Goal: Task Accomplishment & Management: Complete application form

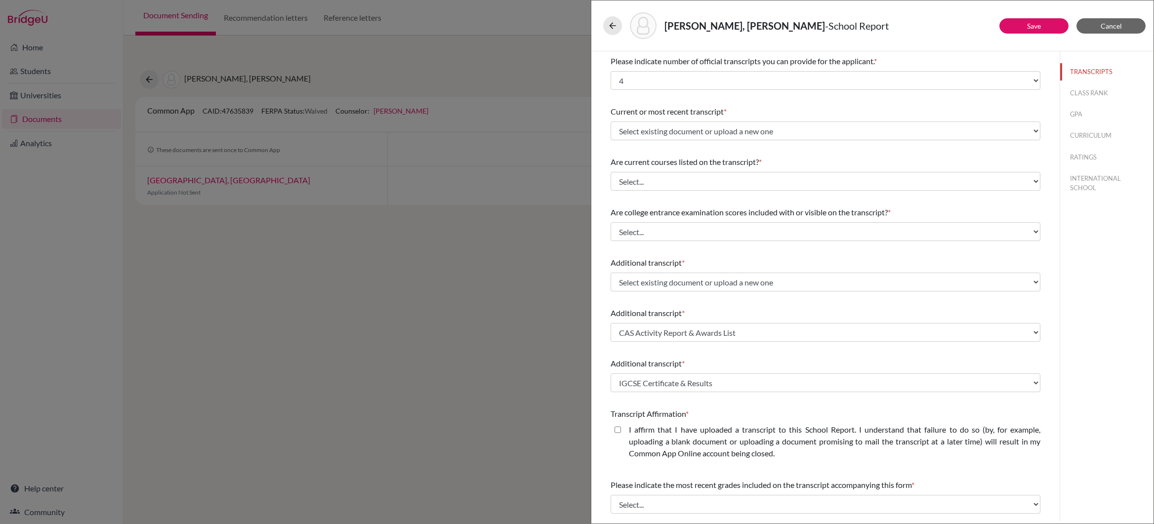
select select "4"
select select "672617"
select select "672616"
click at [1039, 26] on link "Save" at bounding box center [1034, 26] width 14 height 8
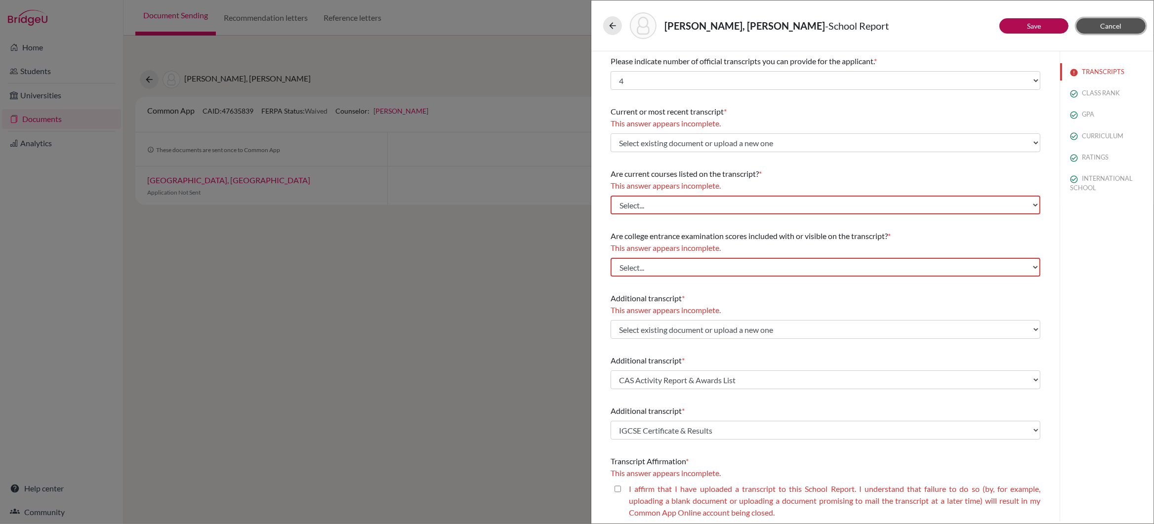
click at [1111, 27] on span "Cancel" at bounding box center [1111, 26] width 21 height 8
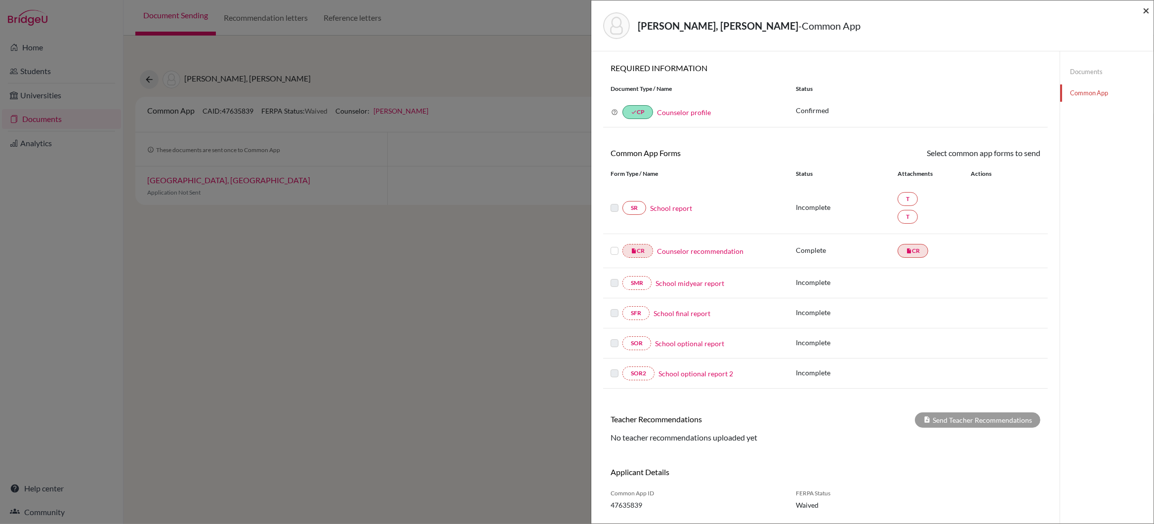
click at [1145, 10] on span "×" at bounding box center [1146, 10] width 7 height 14
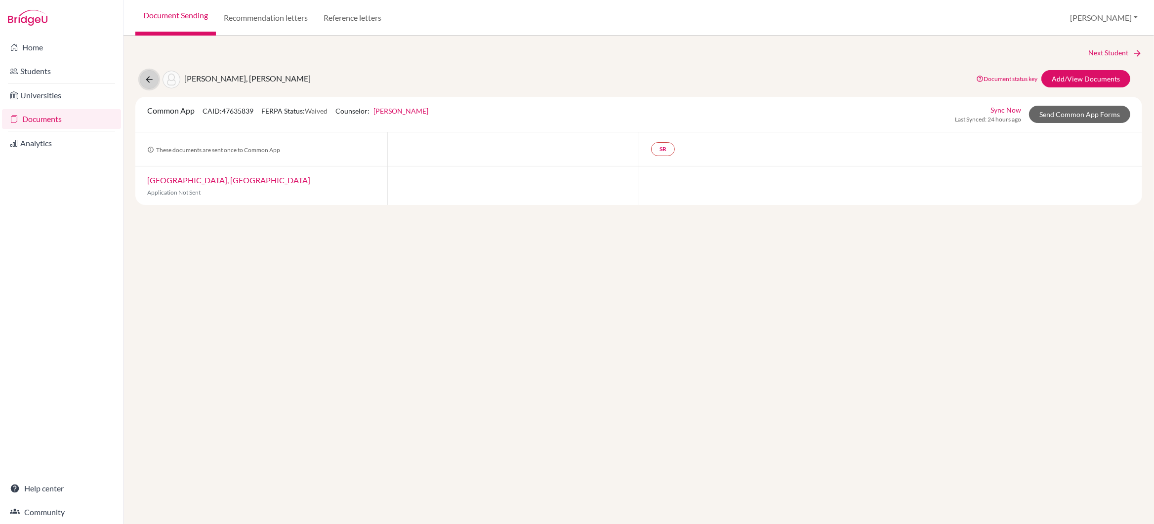
click at [150, 79] on icon at bounding box center [149, 80] width 10 height 10
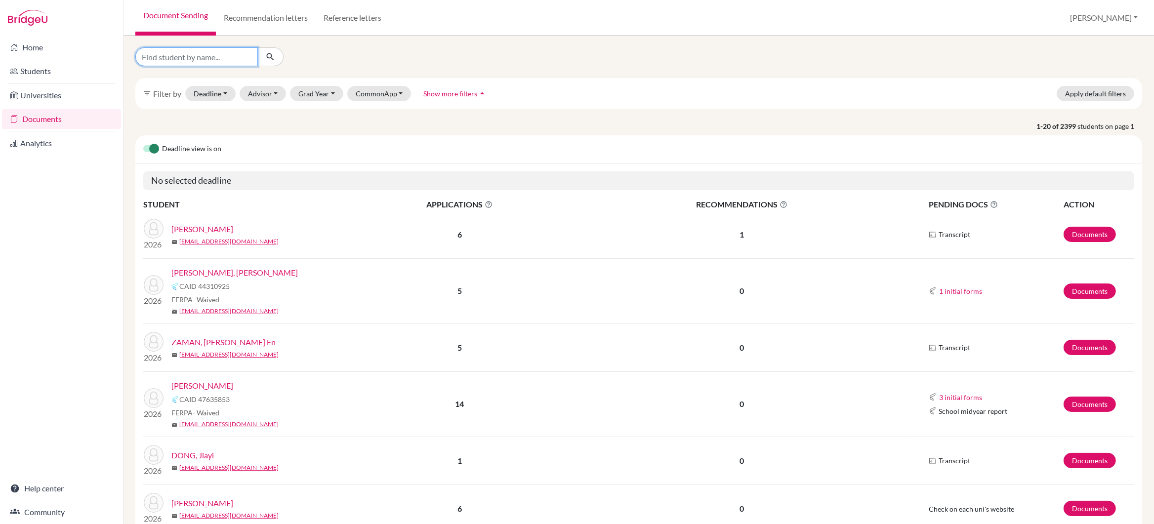
click at [212, 58] on input "Find student by name..." at bounding box center [196, 56] width 123 height 19
type input "goel"
click at [270, 55] on icon "submit" at bounding box center [270, 57] width 10 height 10
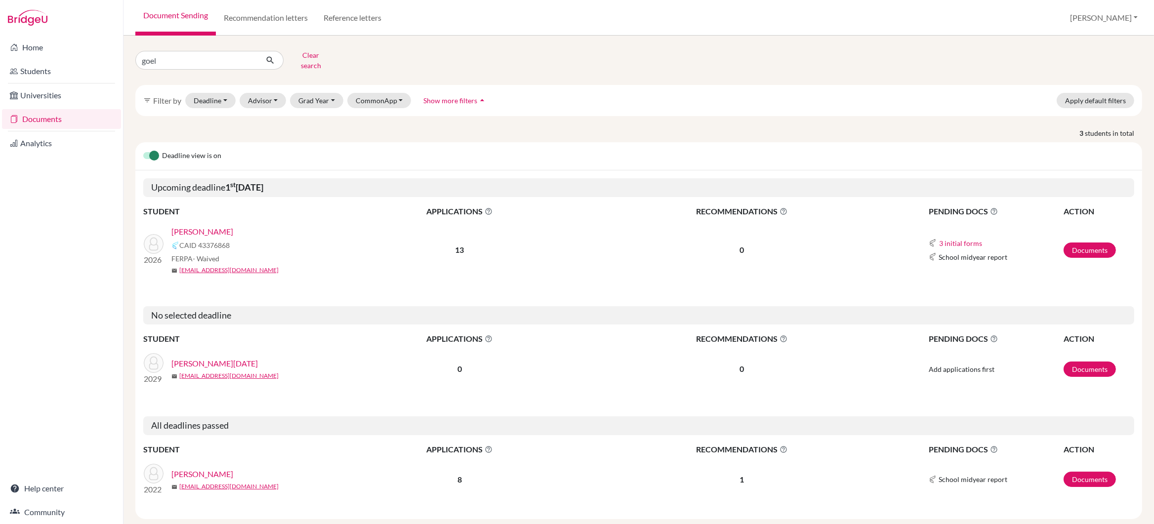
click at [208, 226] on link "[PERSON_NAME]" at bounding box center [202, 232] width 62 height 12
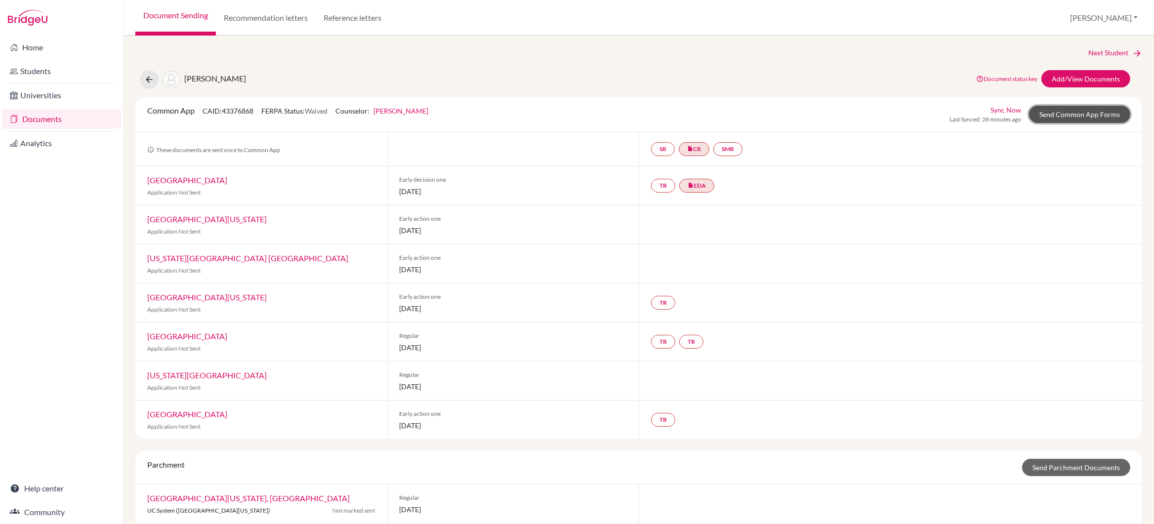
click at [1084, 115] on link "Send Common App Forms" at bounding box center [1079, 114] width 101 height 17
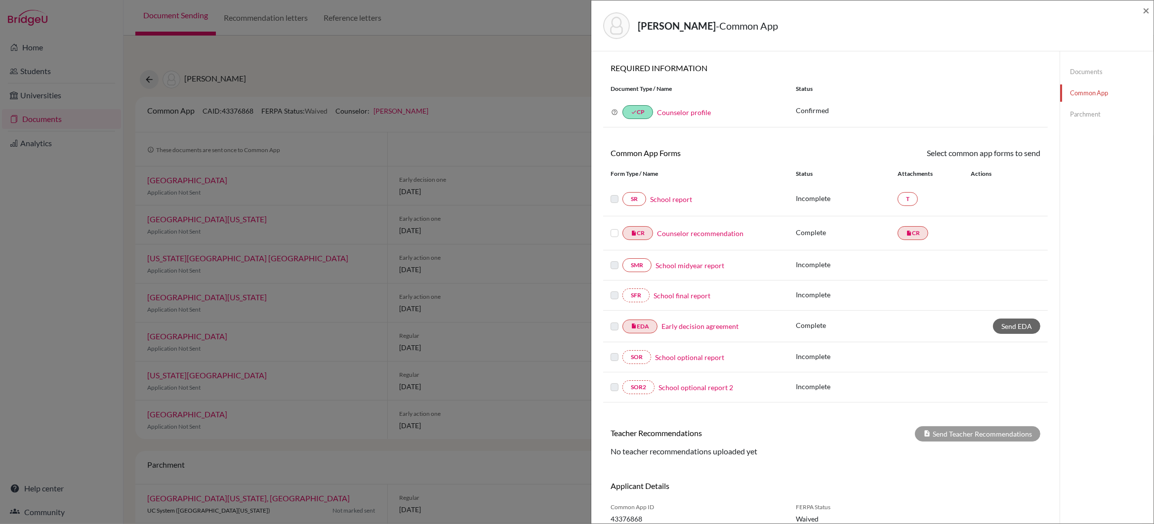
click at [679, 201] on link "School report" at bounding box center [671, 199] width 42 height 10
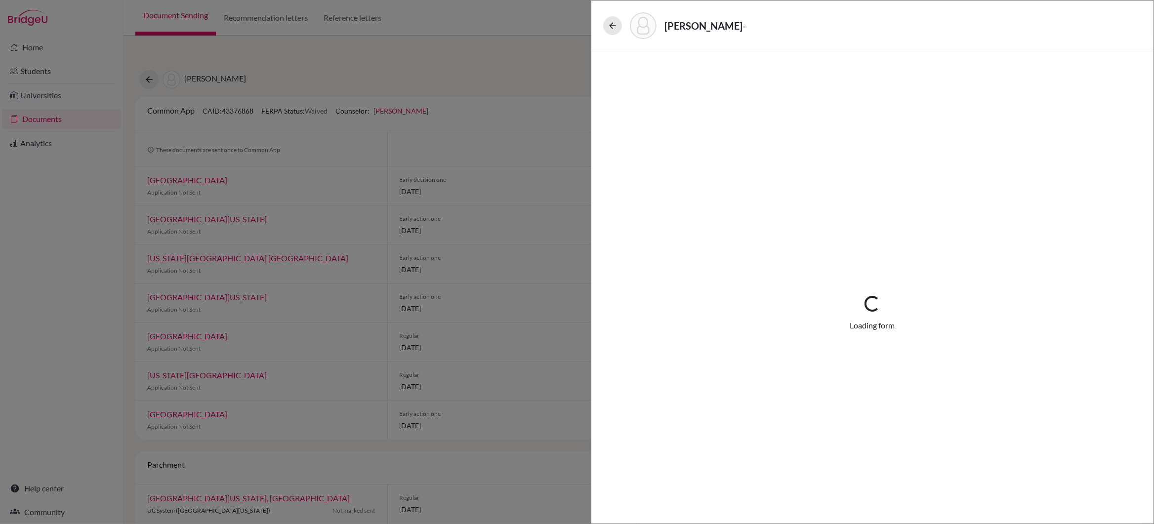
select select "4"
select select "672593"
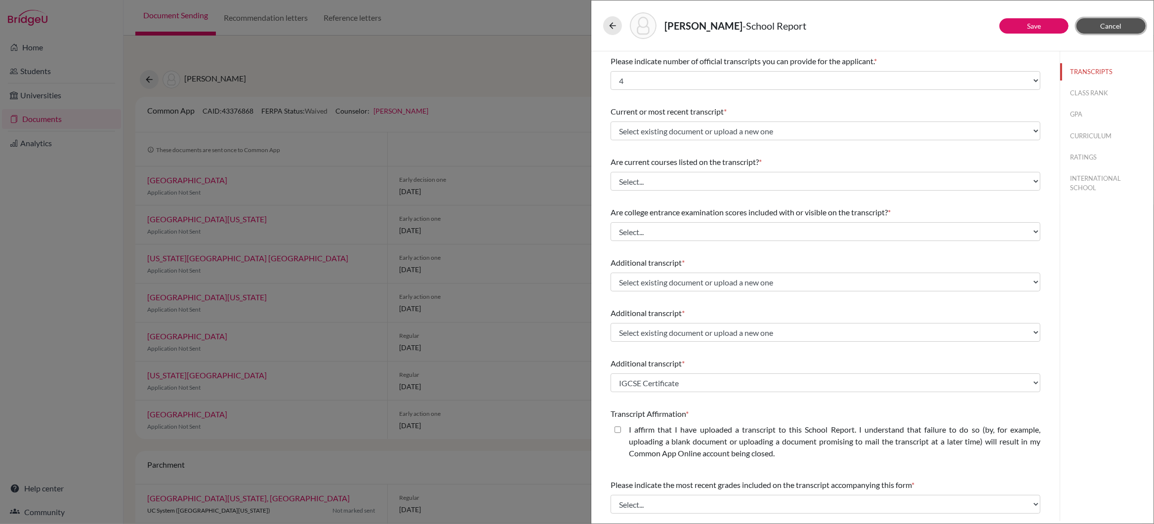
click at [1109, 27] on span "Cancel" at bounding box center [1111, 26] width 21 height 8
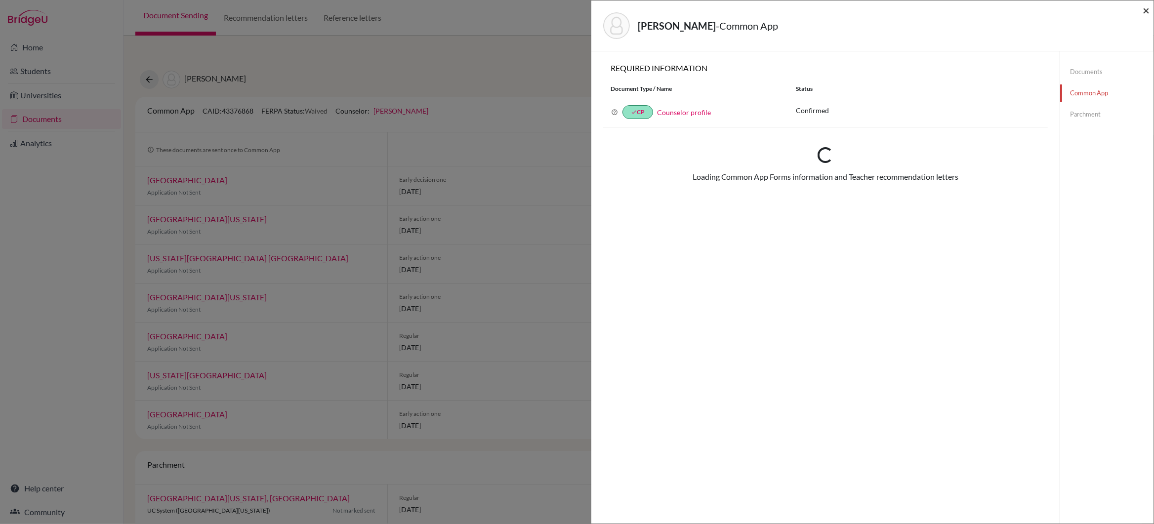
click at [1147, 10] on span "×" at bounding box center [1146, 10] width 7 height 14
